Goal: Task Accomplishment & Management: Manage account settings

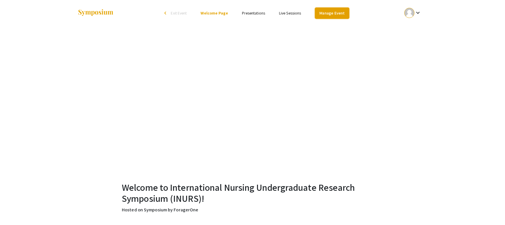
click at [340, 11] on link "Manage Event" at bounding box center [332, 13] width 34 height 11
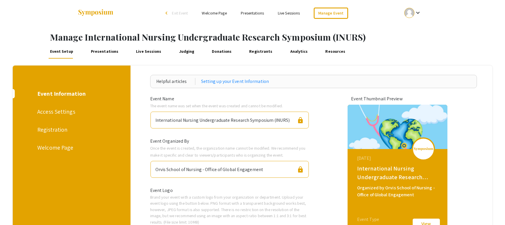
click at [112, 53] on link "Presentations" at bounding box center [105, 52] width 30 height 14
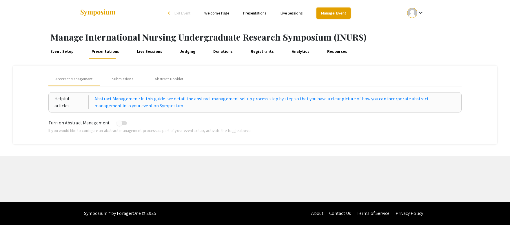
click at [335, 13] on link "Manage Event" at bounding box center [333, 13] width 34 height 11
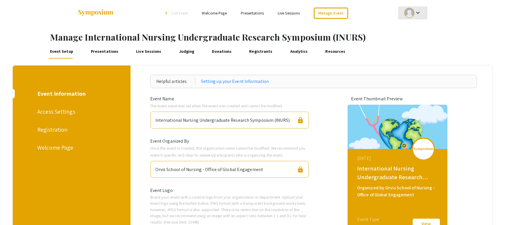
click at [414, 16] on div at bounding box center [410, 13] width 10 height 10
click at [411, 31] on button "My Account" at bounding box center [417, 29] width 36 height 14
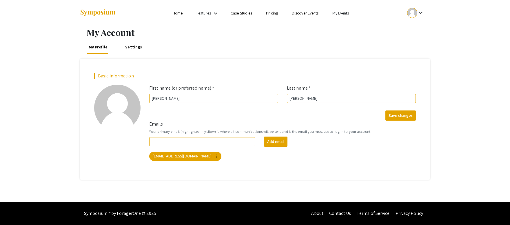
click at [340, 14] on link "My Events" at bounding box center [340, 12] width 17 height 5
click at [340, 26] on button "Events I've organized" at bounding box center [350, 26] width 50 height 14
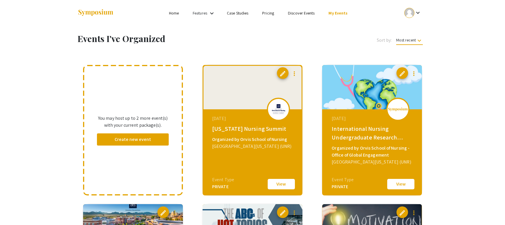
click at [237, 123] on div "[DATE] [US_STATE] Nursing Summit Organized by Orvis School of Nursing [GEOGRAPH…" at bounding box center [254, 145] width 100 height 72
click at [282, 183] on button "View" at bounding box center [281, 184] width 29 height 12
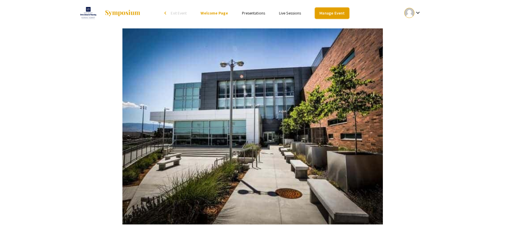
click at [334, 14] on link "Manage Event" at bounding box center [332, 13] width 34 height 11
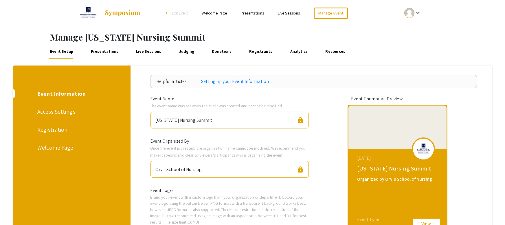
click at [103, 49] on link "Presentations" at bounding box center [105, 52] width 30 height 14
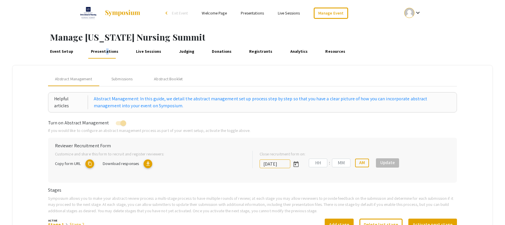
type input "[DATE]"
type input "01"
type input "27"
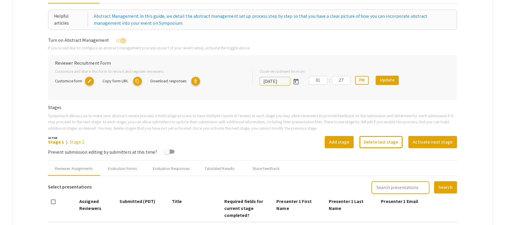
scroll to position [87, 0]
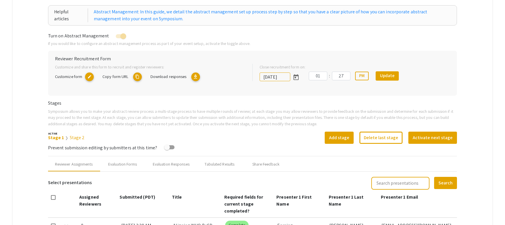
click at [59, 138] on link "Stage 1" at bounding box center [56, 137] width 16 height 6
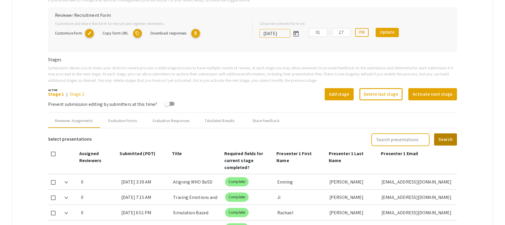
scroll to position [145, 0]
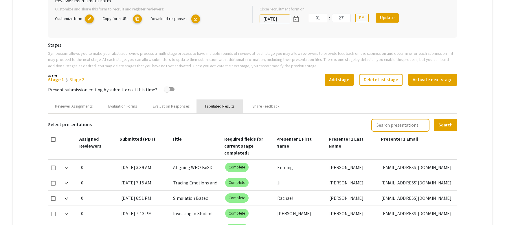
click at [215, 107] on div "Tabulated Results" at bounding box center [220, 106] width 30 height 6
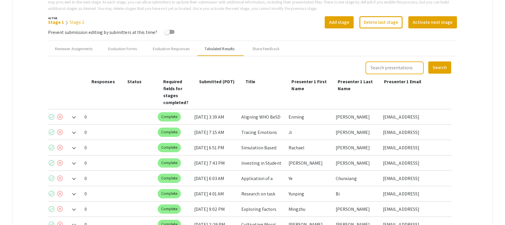
scroll to position [203, 0]
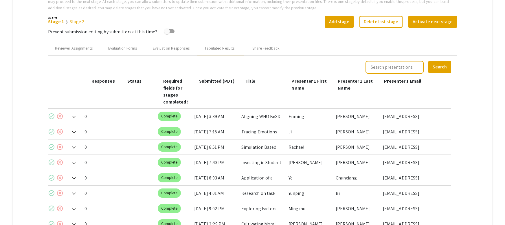
click at [52, 113] on mat-icon "check_circle" at bounding box center [51, 116] width 7 height 7
click at [53, 128] on mat-icon "check_circle" at bounding box center [51, 131] width 7 height 7
click at [51, 143] on mat-icon "check_circle" at bounding box center [51, 146] width 7 height 7
click at [52, 159] on mat-icon "check_circle" at bounding box center [51, 162] width 7 height 7
click at [53, 174] on mat-icon "check_circle" at bounding box center [51, 177] width 7 height 7
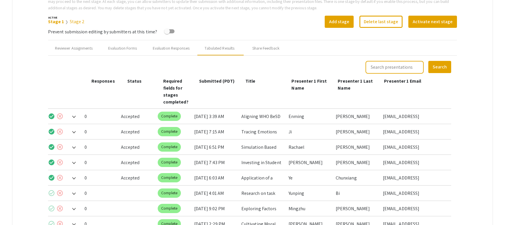
click at [52, 189] on mat-icon "check_circle" at bounding box center [51, 192] width 7 height 7
click at [51, 205] on mat-icon "check_circle" at bounding box center [51, 208] width 7 height 7
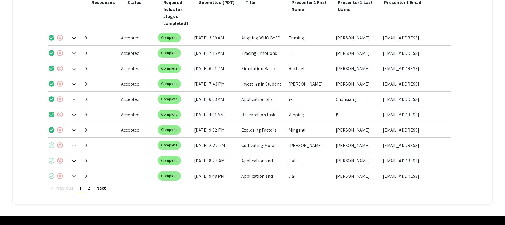
scroll to position [288, 0]
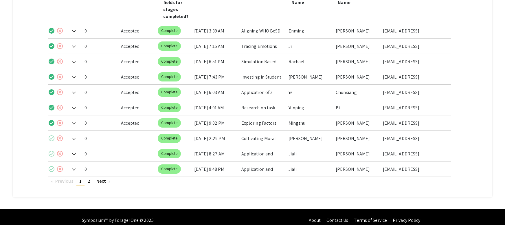
click at [53, 135] on mat-icon "check_circle" at bounding box center [51, 138] width 7 height 7
click at [54, 150] on mat-icon "check_circle" at bounding box center [51, 153] width 7 height 7
click at [50, 165] on mat-icon "check_circle" at bounding box center [51, 168] width 7 height 7
click at [107, 177] on link "Next page" at bounding box center [104, 181] width 20 height 9
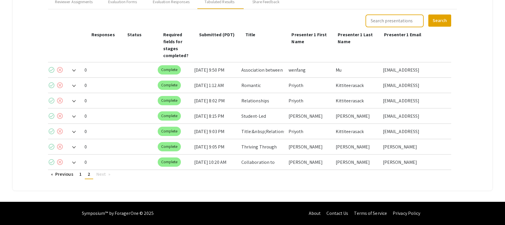
scroll to position [242, 0]
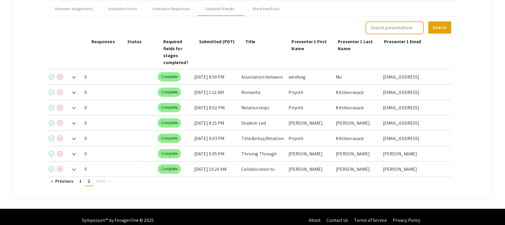
click at [51, 73] on mat-icon "check_circle" at bounding box center [51, 76] width 7 height 7
click at [50, 89] on mat-icon "check_circle" at bounding box center [51, 92] width 7 height 7
click at [50, 104] on mat-icon "check_circle" at bounding box center [51, 107] width 7 height 7
click at [52, 119] on mat-icon "check_circle" at bounding box center [51, 122] width 7 height 7
click at [51, 135] on mat-icon "check_circle" at bounding box center [51, 138] width 7 height 7
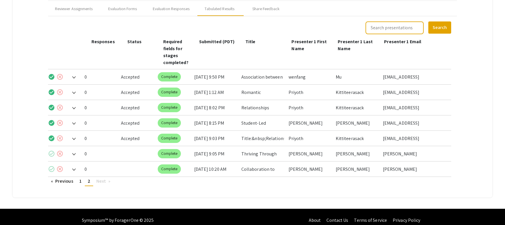
click at [52, 150] on mat-icon "check_circle" at bounding box center [51, 153] width 7 height 7
click at [51, 165] on mat-icon "check_circle" at bounding box center [51, 168] width 7 height 7
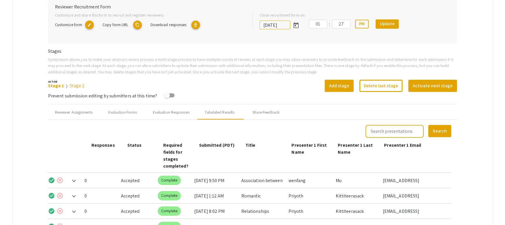
scroll to position [155, 0]
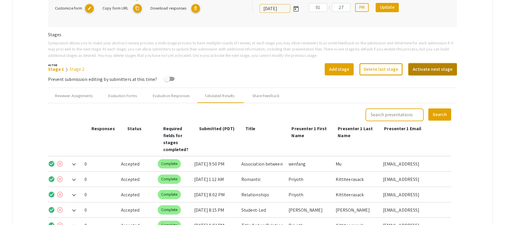
click at [446, 69] on button "Activate next stage" at bounding box center [433, 69] width 49 height 12
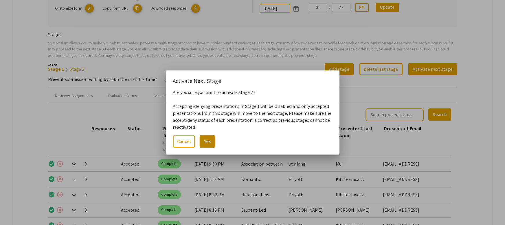
click at [211, 140] on button "Yes" at bounding box center [207, 141] width 15 height 12
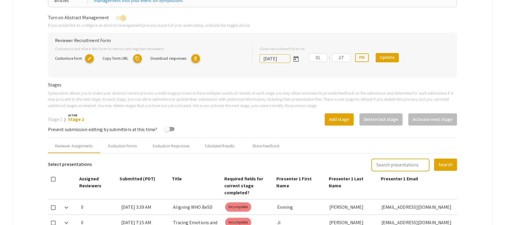
scroll to position [117, 0]
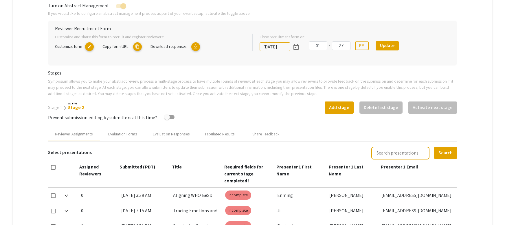
click at [136, 47] on mat-icon "content_copy" at bounding box center [137, 46] width 9 height 9
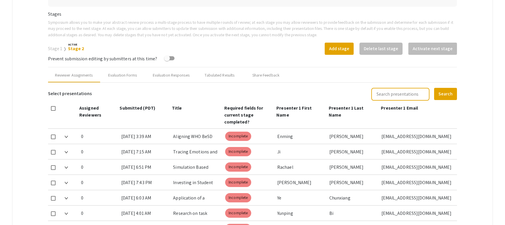
scroll to position [204, 0]
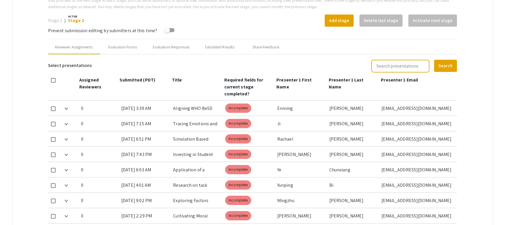
click at [76, 20] on link "Stage 2" at bounding box center [76, 20] width 17 height 6
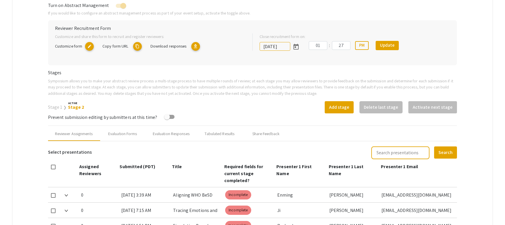
scroll to position [117, 0]
click at [141, 46] on mat-icon "content_copy" at bounding box center [137, 46] width 9 height 9
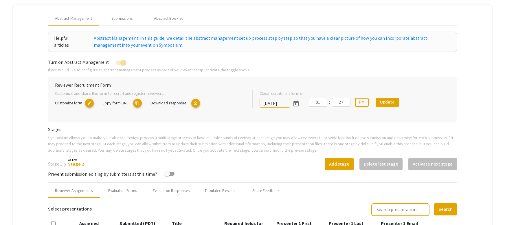
scroll to position [59, 0]
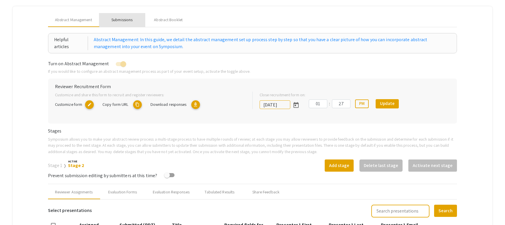
click at [131, 20] on div "Submissions" at bounding box center [122, 20] width 21 height 6
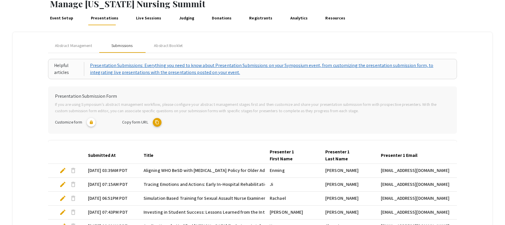
scroll to position [30, 0]
